Goal: Task Accomplishment & Management: Use online tool/utility

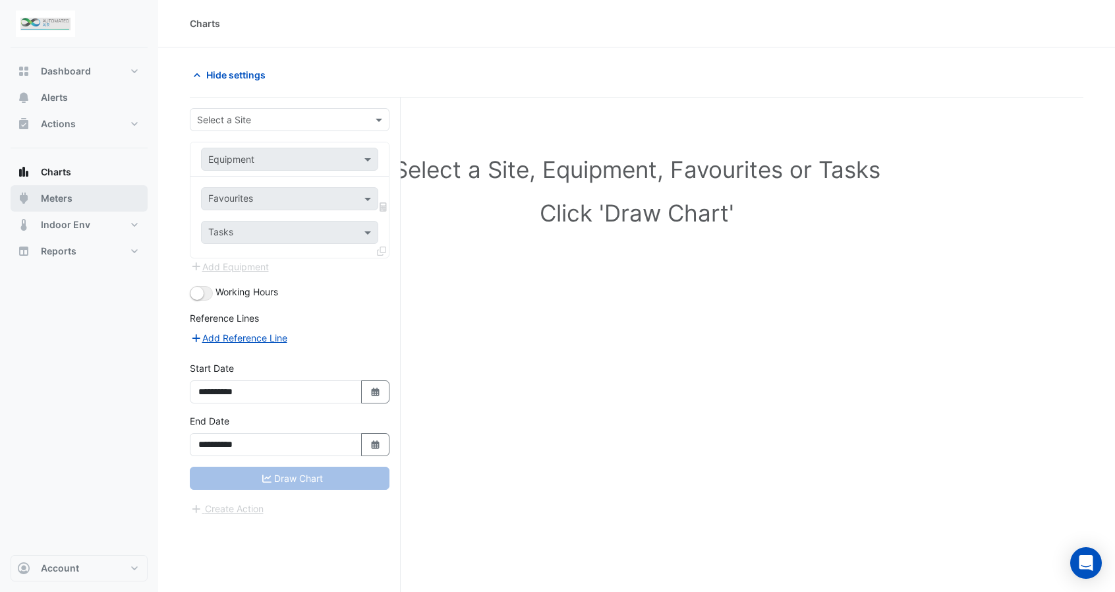
click at [42, 204] on span "Meters" at bounding box center [57, 198] width 32 height 13
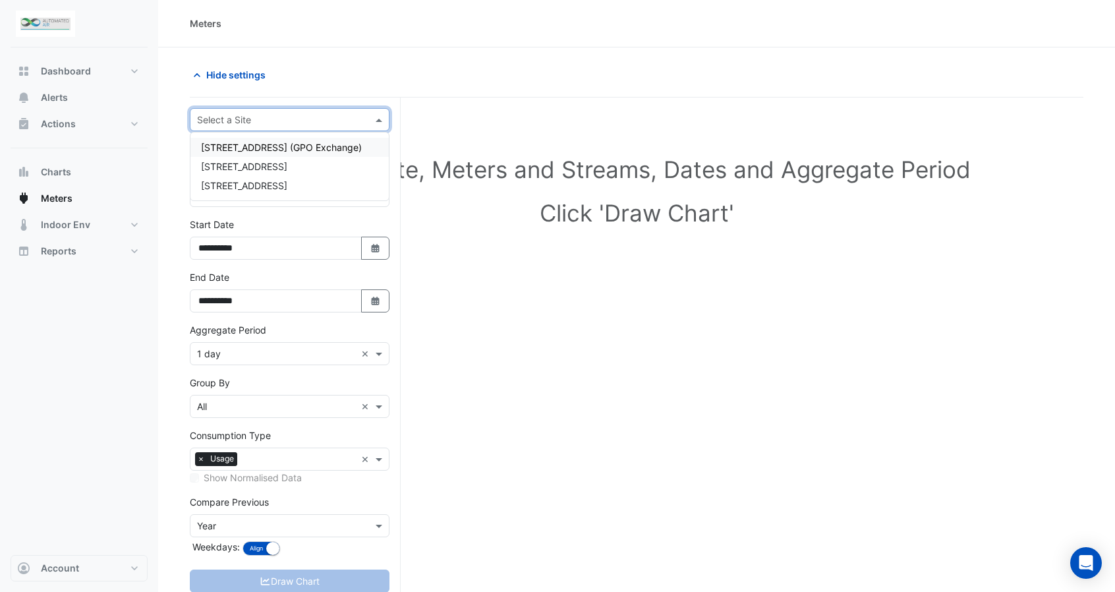
click at [229, 118] on input "text" at bounding box center [276, 120] width 159 height 14
click at [243, 168] on span "[STREET_ADDRESS]" at bounding box center [244, 166] width 86 height 11
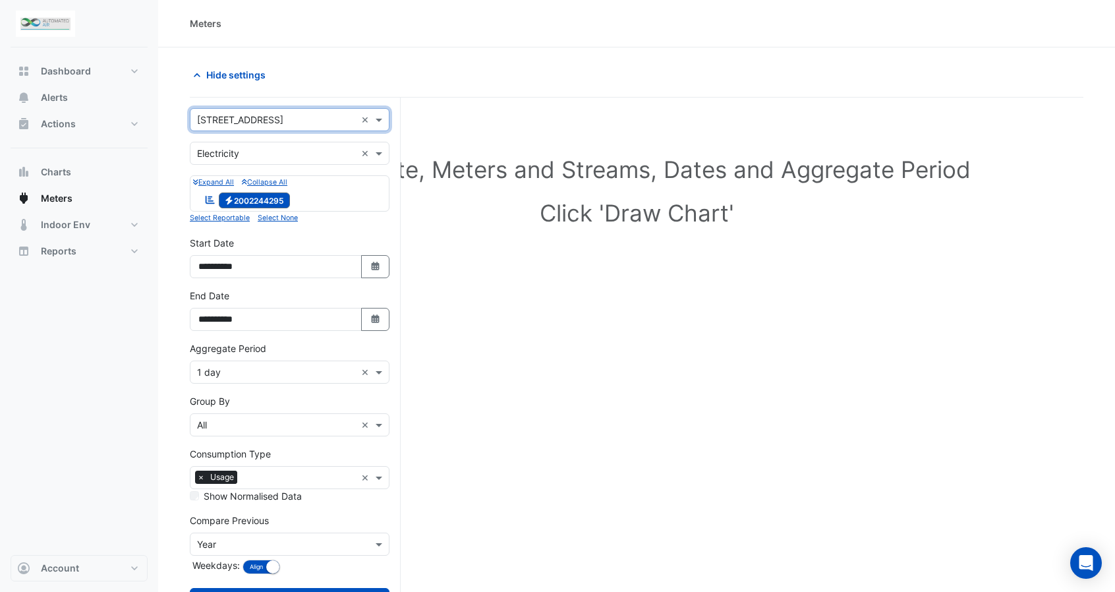
click at [342, 206] on div "Reportable Electricity 2002244295" at bounding box center [289, 200] width 193 height 18
click at [339, 197] on div "Reportable Electricity 2002244295" at bounding box center [289, 200] width 193 height 18
click at [329, 191] on div "Reportable Electricity 2002244295" at bounding box center [289, 200] width 193 height 18
click at [209, 196] on icon at bounding box center [210, 200] width 9 height 8
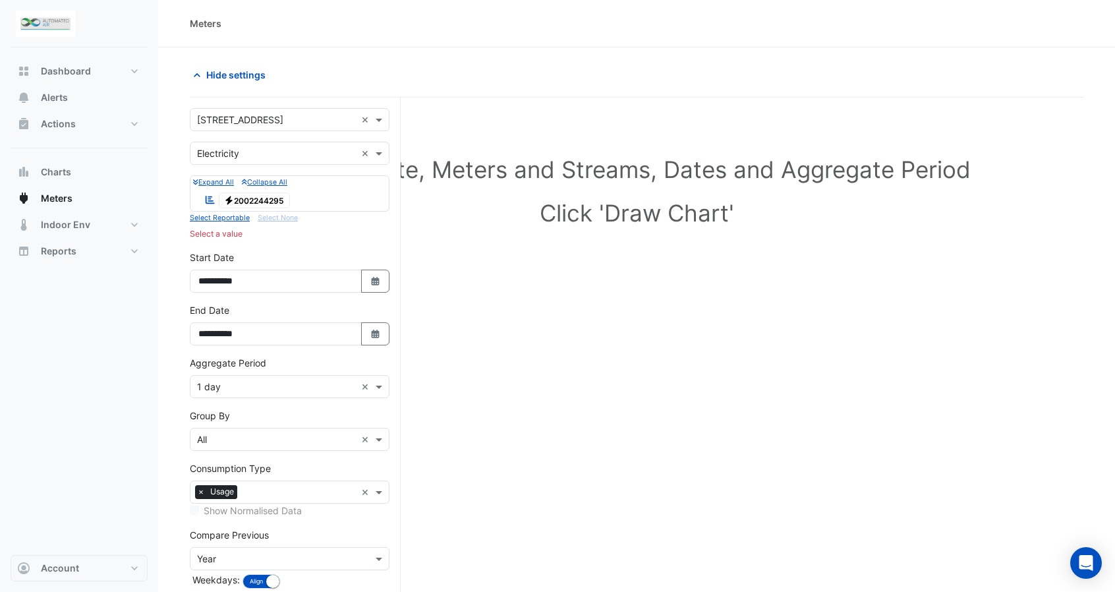
click at [388, 186] on div "Expand All Collapse All Reportable Electricity 2002244295" at bounding box center [290, 193] width 200 height 36
click at [355, 192] on div "Reportable Electricity 2002244295" at bounding box center [289, 200] width 193 height 18
click at [221, 180] on small "Expand All" at bounding box center [213, 182] width 41 height 9
click at [315, 152] on input "text" at bounding box center [276, 154] width 159 height 14
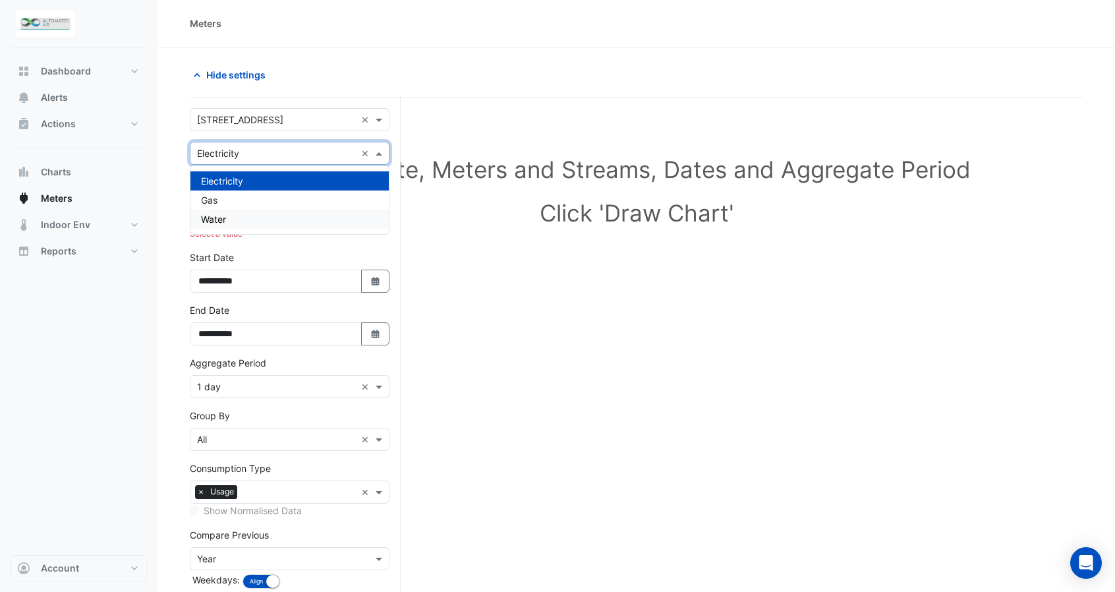
click at [458, 231] on div "Select Site, Meters and Streams, Dates and Aggregate Period Click 'Draw Chart'" at bounding box center [637, 193] width 894 height 161
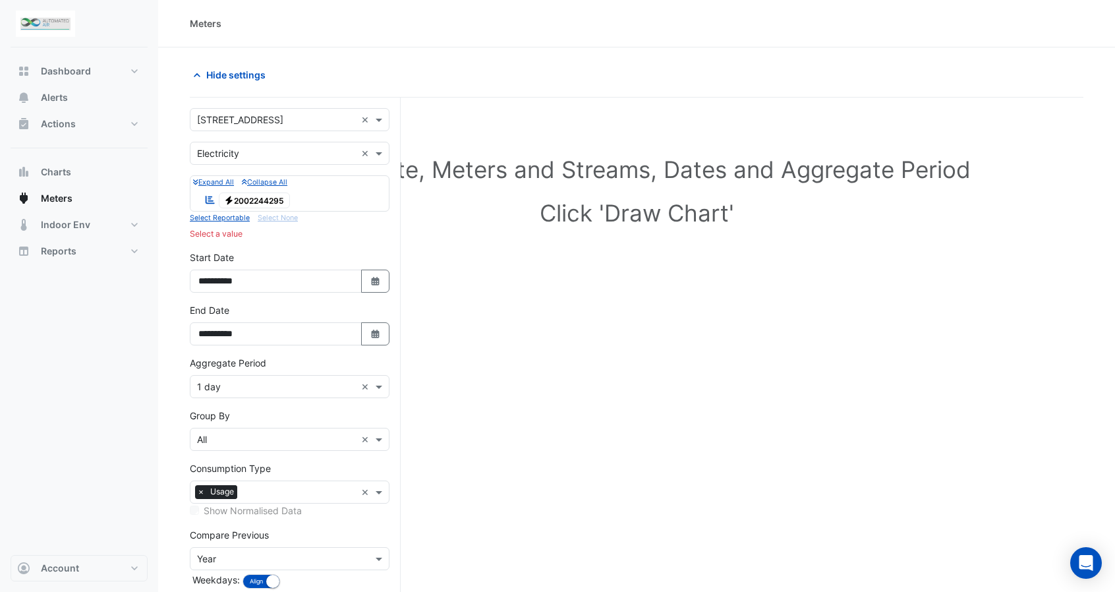
click at [324, 206] on div "Reportable Electricity 2002244295" at bounding box center [289, 200] width 193 height 18
click at [236, 219] on small "Select Reportable" at bounding box center [220, 218] width 60 height 9
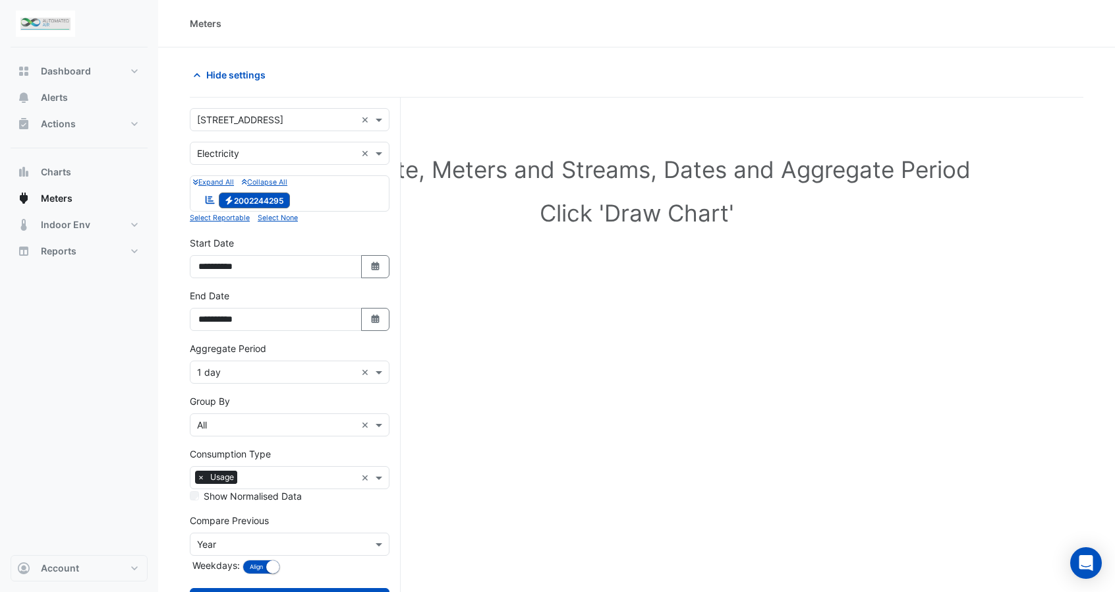
click at [318, 192] on div "Reportable Electricity 2002244295" at bounding box center [289, 200] width 193 height 18
click at [318, 193] on div "Reportable Electricity 2002244295" at bounding box center [289, 200] width 193 height 18
click at [226, 182] on small "Expand All" at bounding box center [213, 182] width 41 height 9
click at [209, 197] on icon at bounding box center [210, 200] width 9 height 8
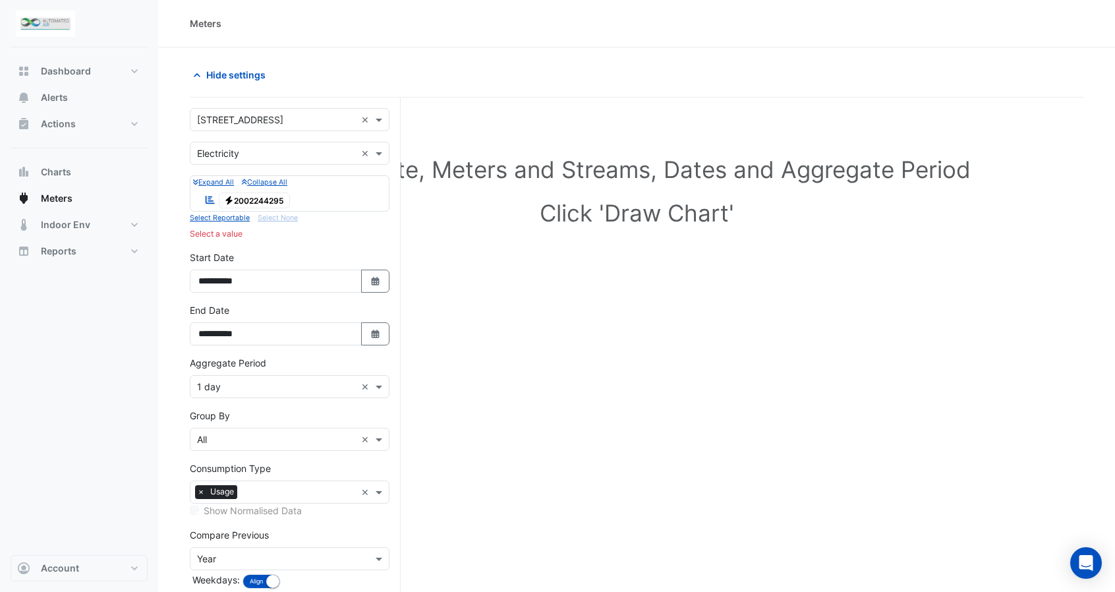
click at [293, 196] on div "Reportable Electricity 2002244295" at bounding box center [247, 200] width 92 height 18
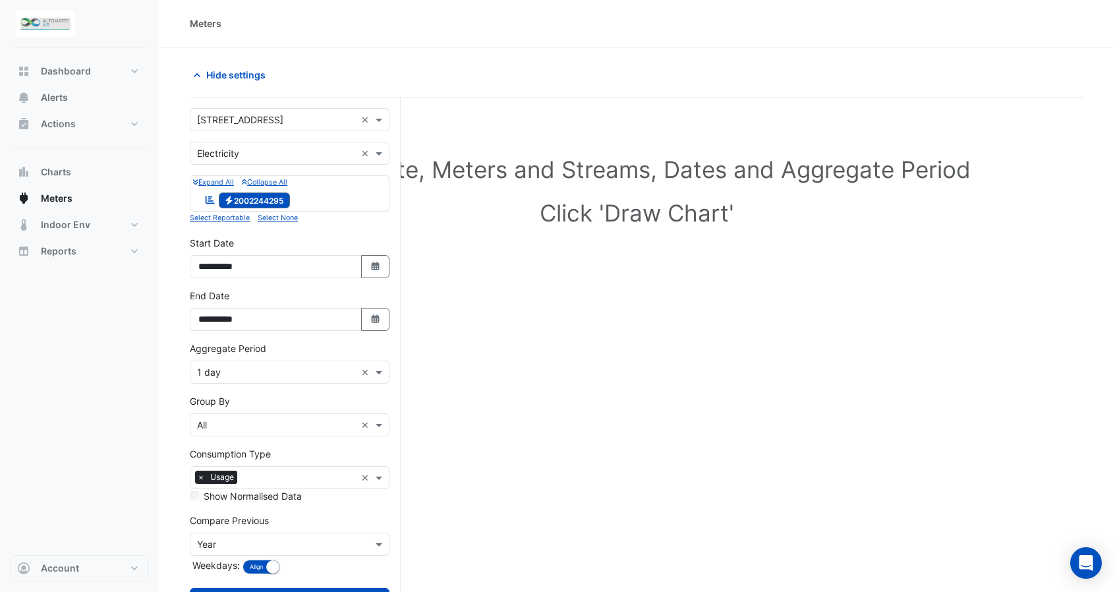
click at [361, 192] on div "Reportable Electricity 2002244295" at bounding box center [289, 200] width 193 height 18
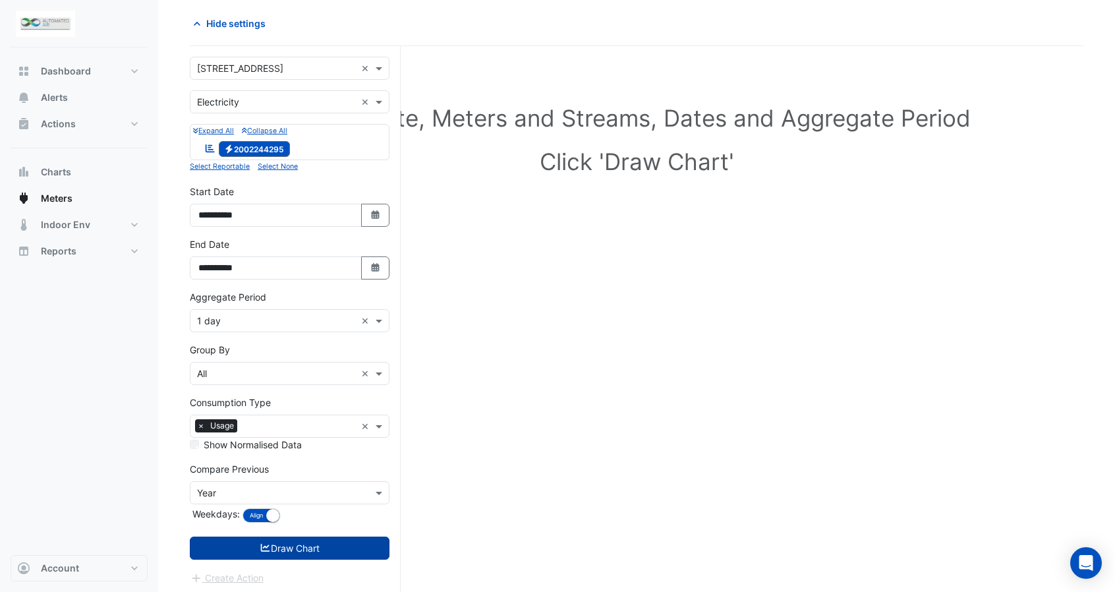
click at [291, 549] on button "Draw Chart" at bounding box center [290, 547] width 200 height 23
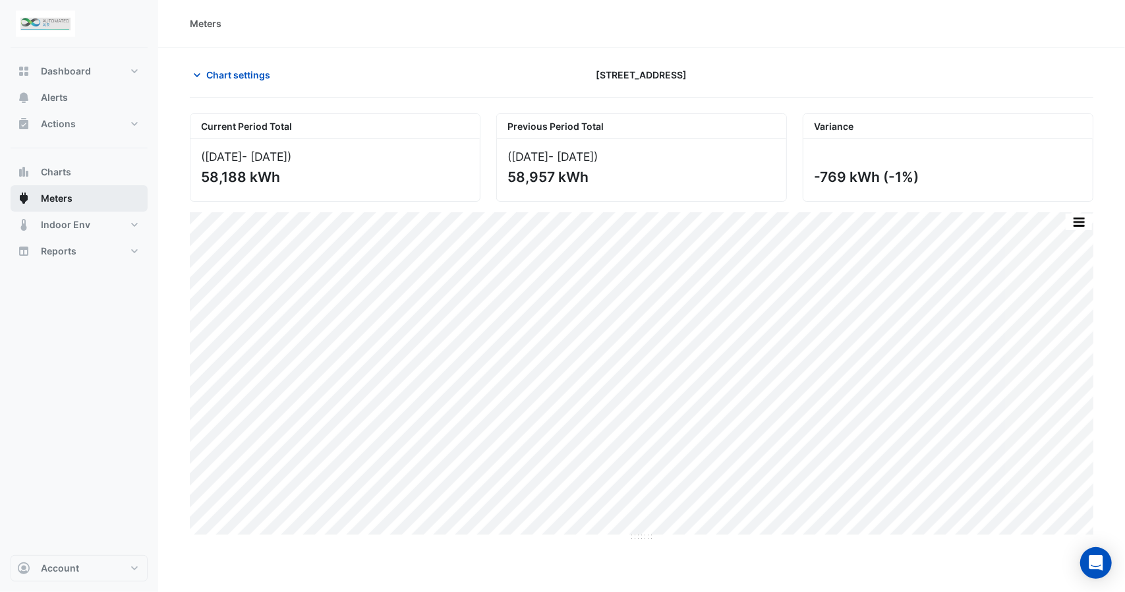
click at [74, 201] on button "Meters" at bounding box center [79, 198] width 137 height 26
click at [210, 69] on span "Chart settings" at bounding box center [238, 75] width 64 height 14
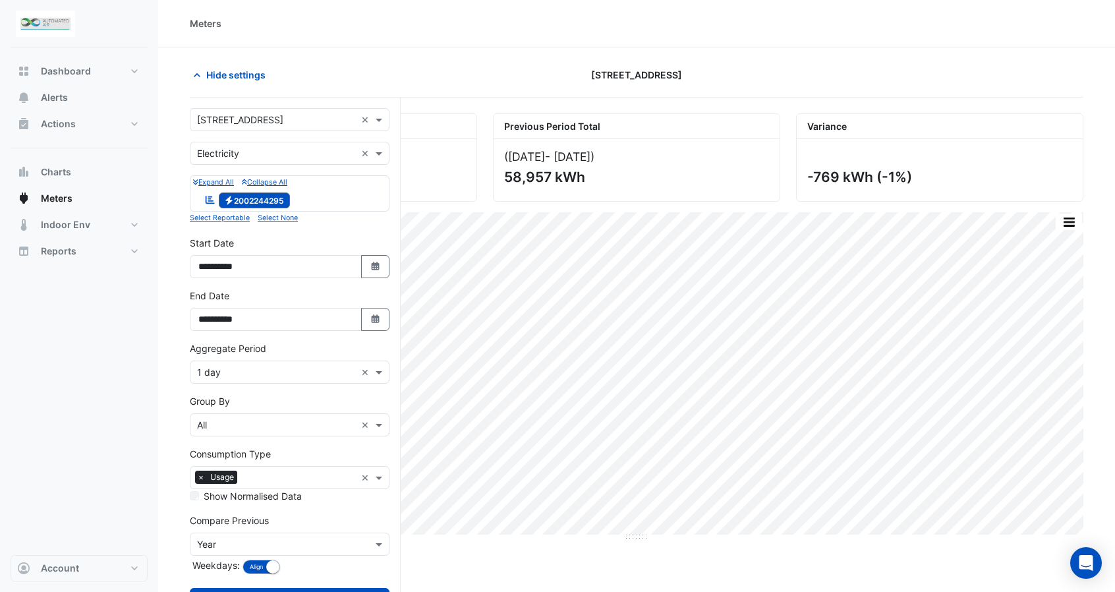
click at [313, 190] on div at bounding box center [289, 190] width 193 height 1
click at [320, 192] on div "Reportable Electricity 2002244295" at bounding box center [289, 200] width 193 height 18
click at [347, 194] on div "Reportable Electricity 2002244295" at bounding box center [289, 200] width 193 height 18
click at [337, 150] on input "text" at bounding box center [276, 154] width 159 height 14
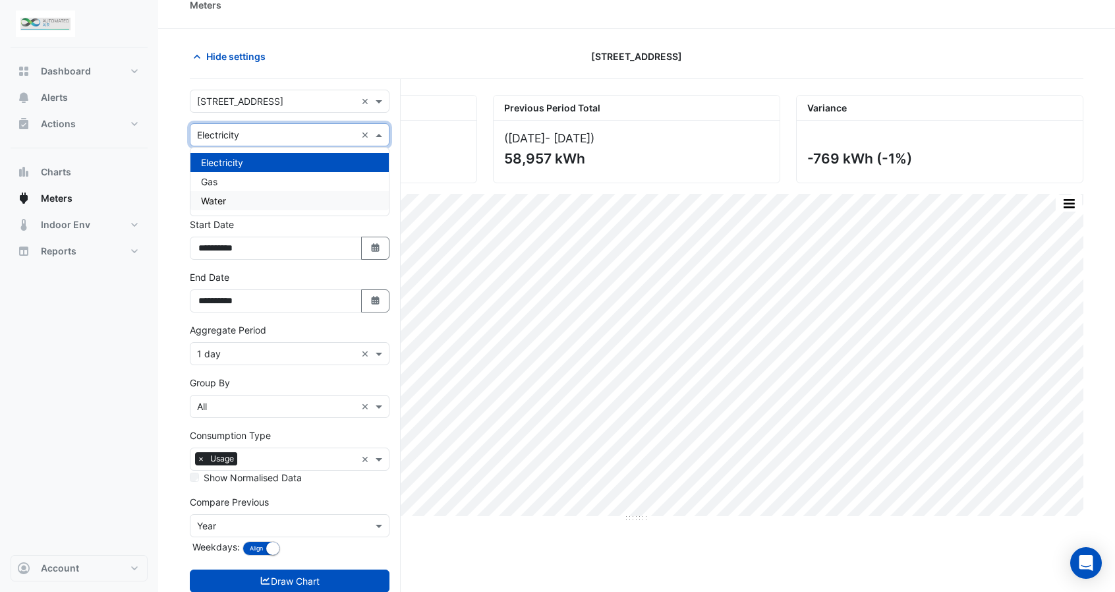
scroll to position [51, 0]
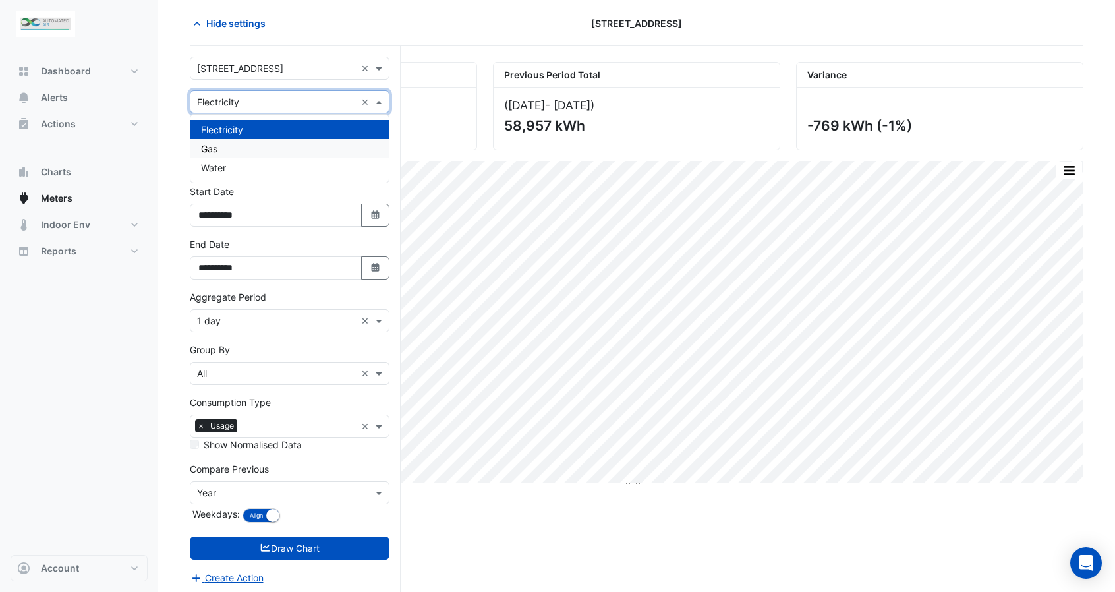
click at [256, 141] on div "Gas" at bounding box center [289, 148] width 198 height 19
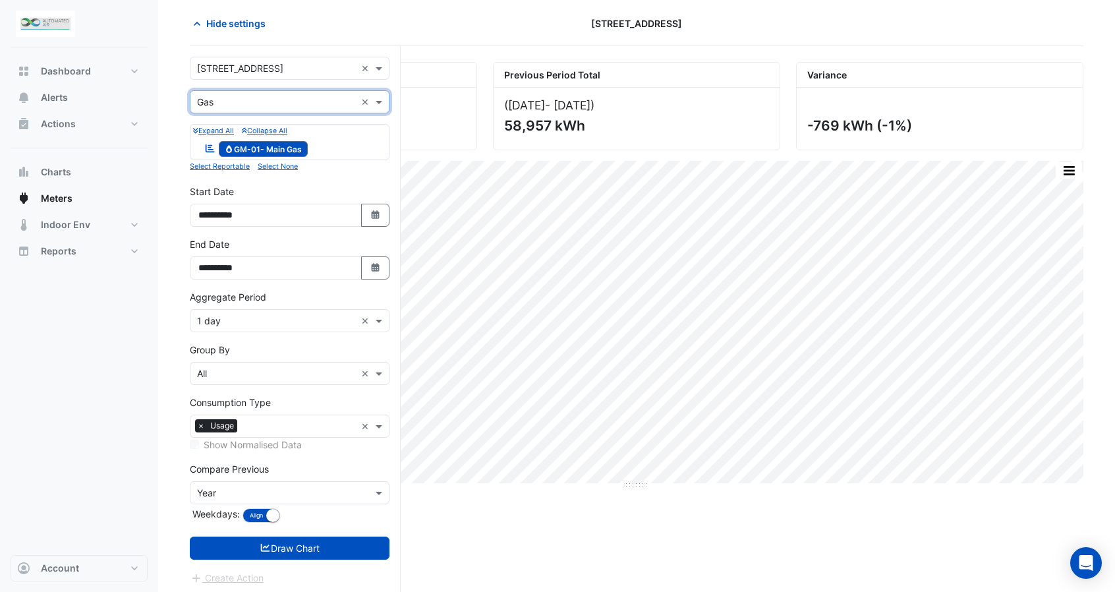
click at [264, 98] on input "text" at bounding box center [276, 103] width 159 height 14
click at [366, 143] on div "Gas" at bounding box center [289, 148] width 198 height 19
click at [359, 143] on div "Reportable Gas GM-01- Main Gas" at bounding box center [289, 149] width 193 height 18
click at [358, 144] on div "Reportable Gas GM-01- Main Gas" at bounding box center [289, 149] width 193 height 18
click at [215, 132] on small "Expand All" at bounding box center [213, 131] width 41 height 9
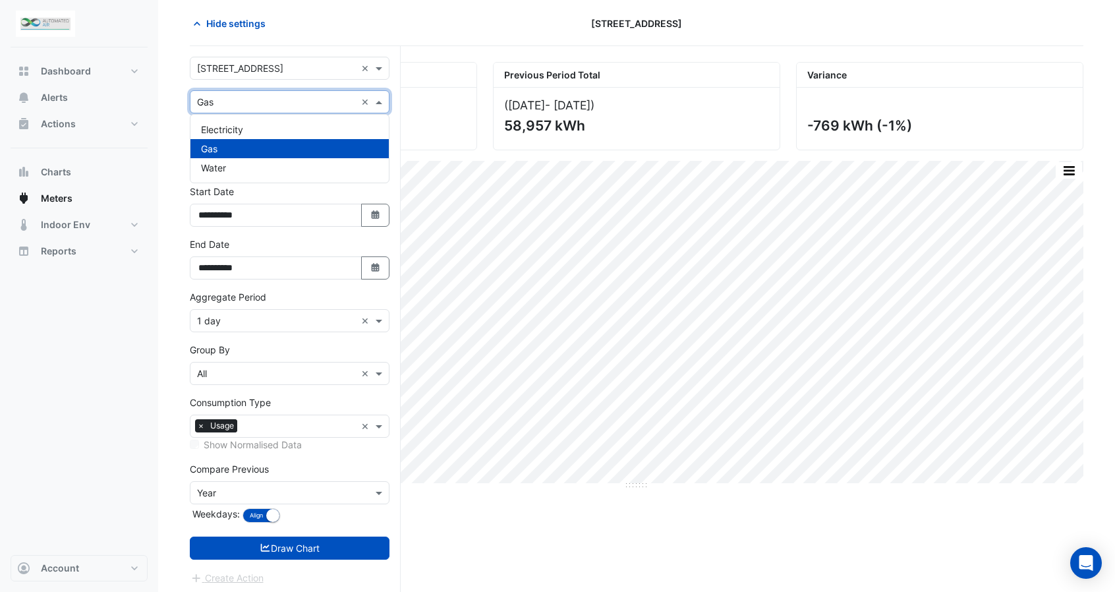
click at [308, 103] on input "text" at bounding box center [276, 103] width 159 height 14
click at [237, 167] on div "Water" at bounding box center [289, 167] width 198 height 19
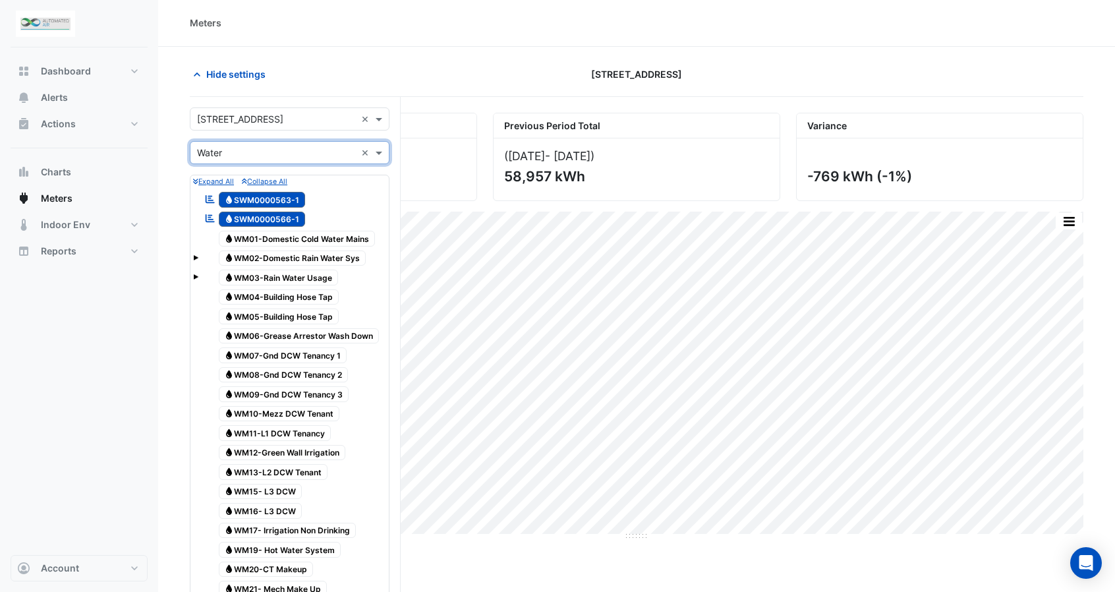
scroll to position [0, 0]
click at [293, 147] on input "text" at bounding box center [276, 154] width 159 height 14
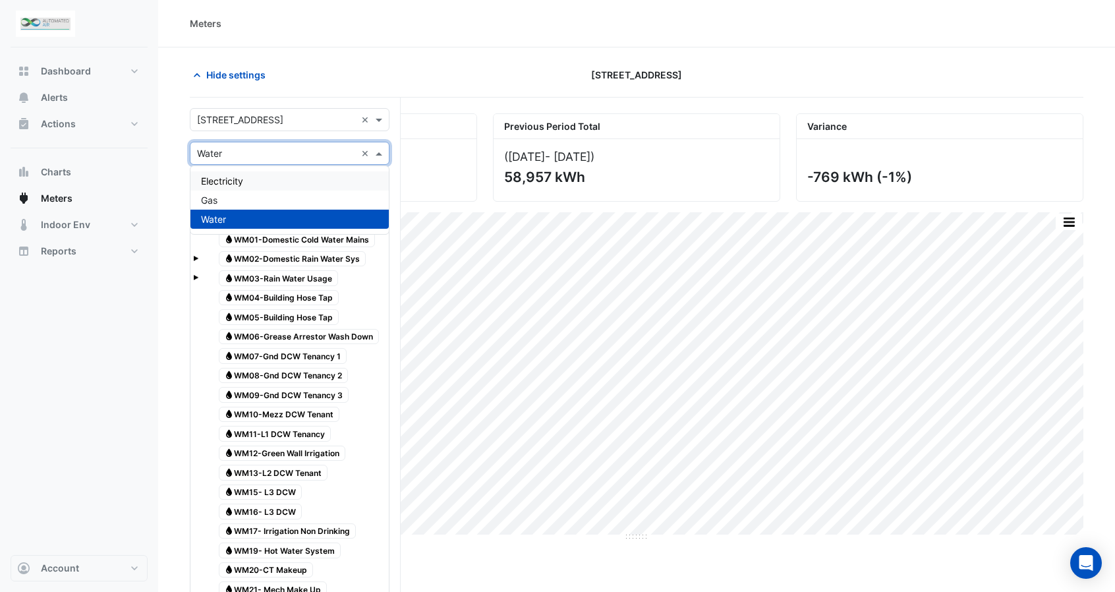
click at [241, 183] on span "Electricity" at bounding box center [222, 180] width 42 height 11
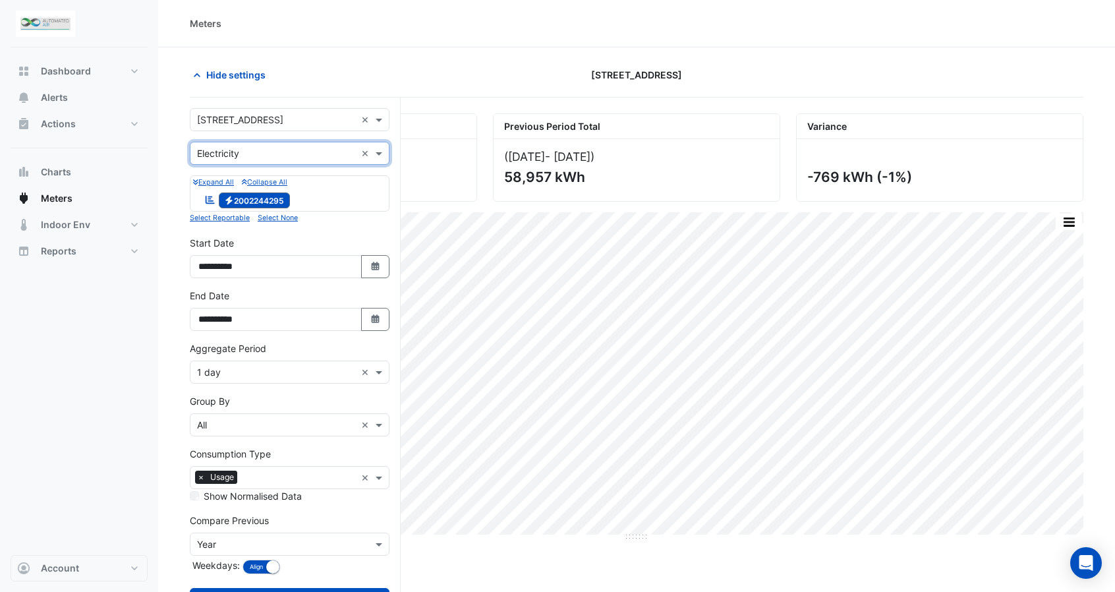
click at [436, 89] on div "Hide settings [STREET_ADDRESS]" at bounding box center [637, 80] width 894 height 34
